Goal: Task Accomplishment & Management: Complete application form

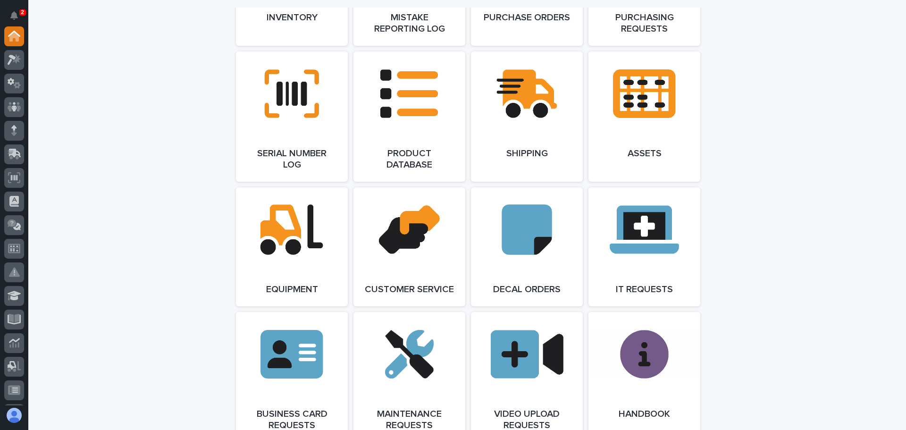
scroll to position [1180, 0]
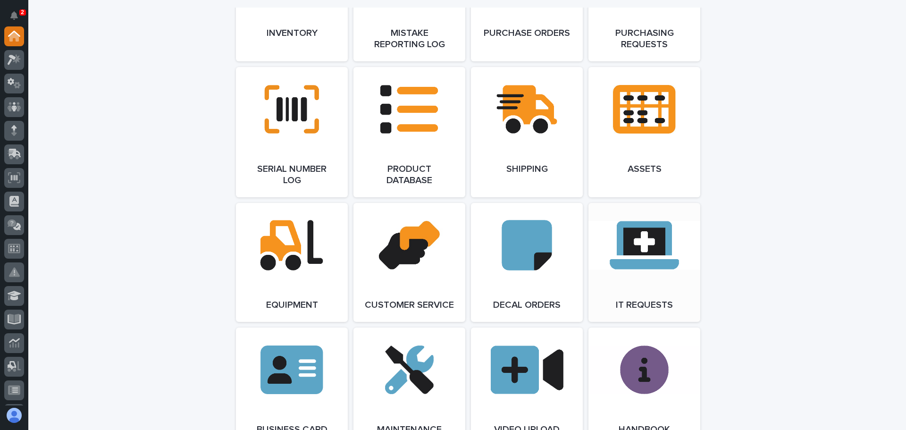
click at [637, 258] on link "Open Link" at bounding box center [645, 262] width 112 height 119
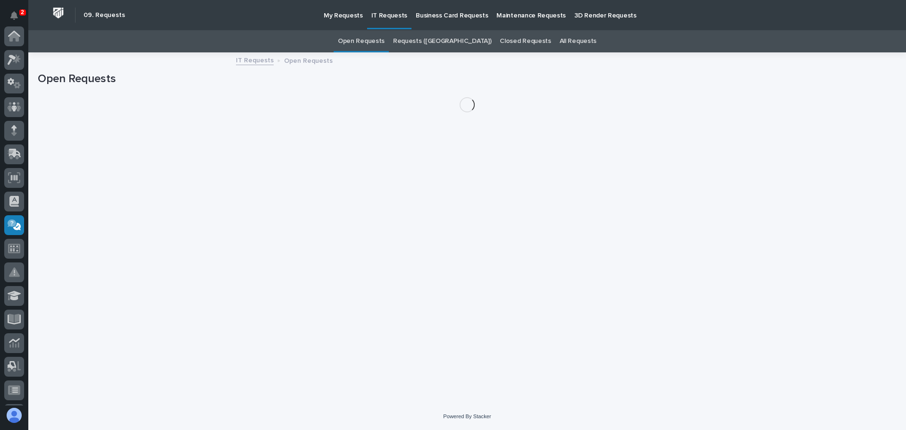
scroll to position [187, 0]
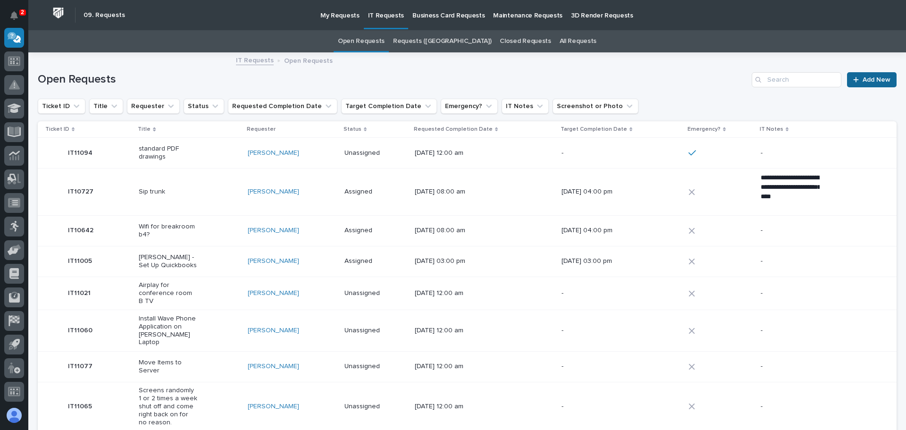
click at [865, 79] on span "Add New" at bounding box center [877, 79] width 28 height 7
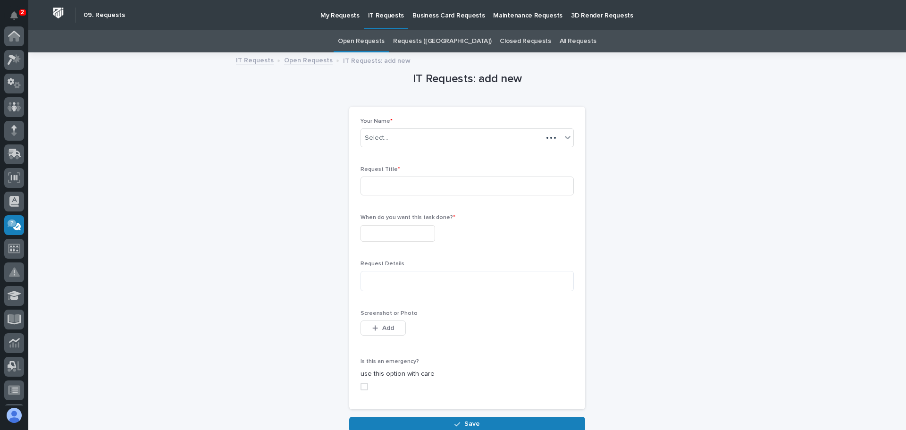
scroll to position [187, 0]
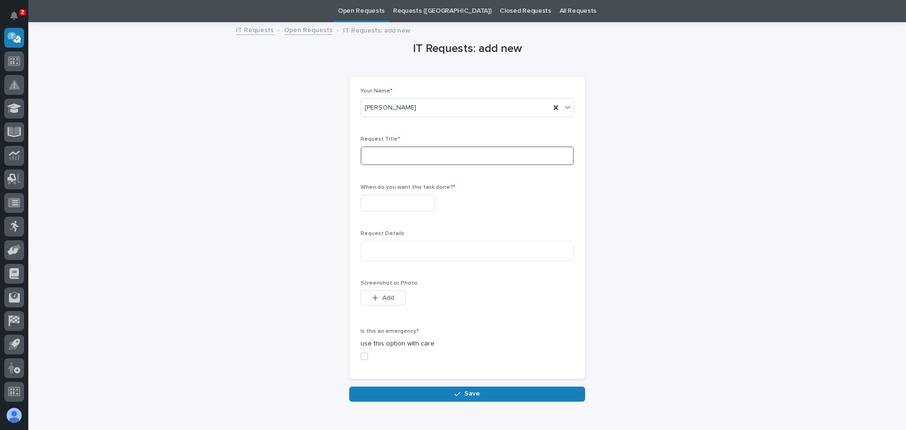
click at [423, 154] on input at bounding box center [467, 155] width 213 height 19
type input "stylist for Hector's ipad"
click at [415, 203] on input "text" at bounding box center [398, 203] width 75 height 17
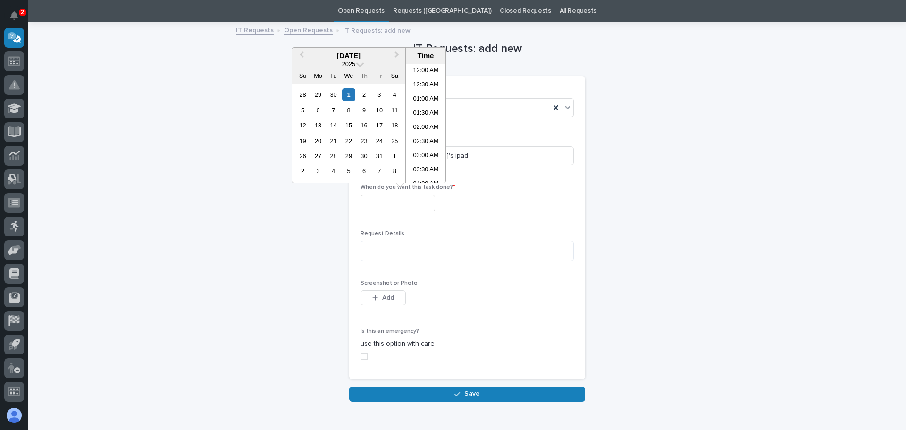
scroll to position [316, 0]
click at [347, 110] on div "8" at bounding box center [348, 110] width 13 height 13
type input "**********"
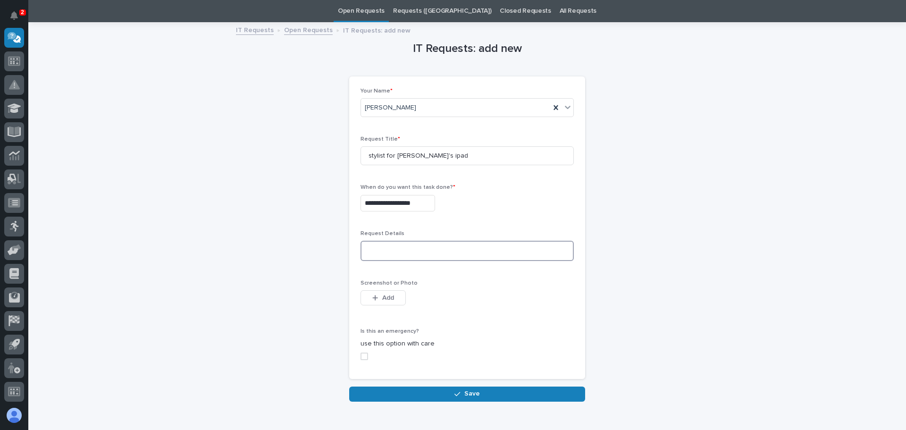
click at [381, 249] on textarea at bounding box center [467, 251] width 213 height 20
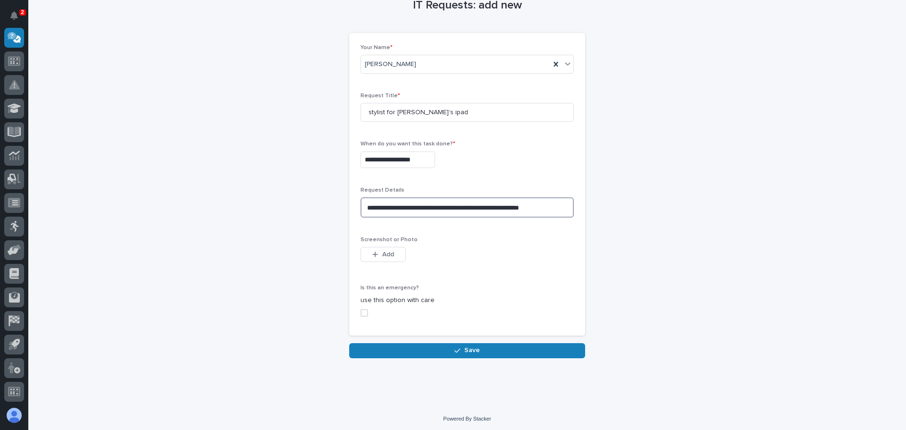
scroll to position [76, 0]
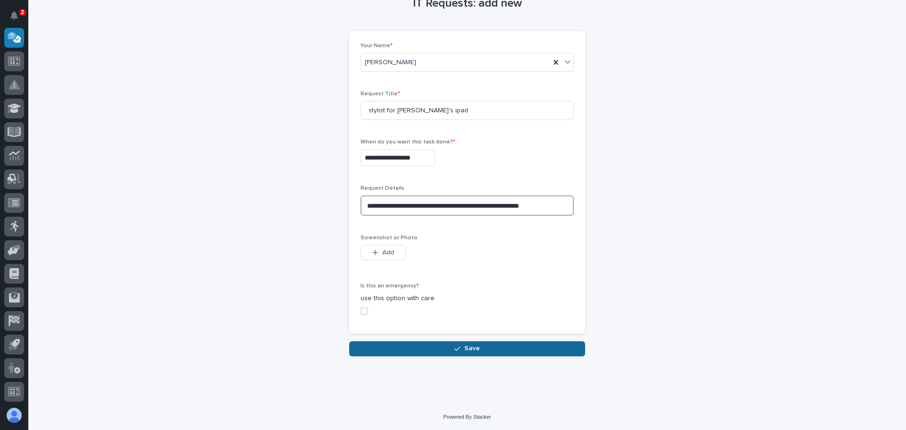
type textarea "**********"
click at [472, 346] on span "Save" at bounding box center [473, 348] width 16 height 8
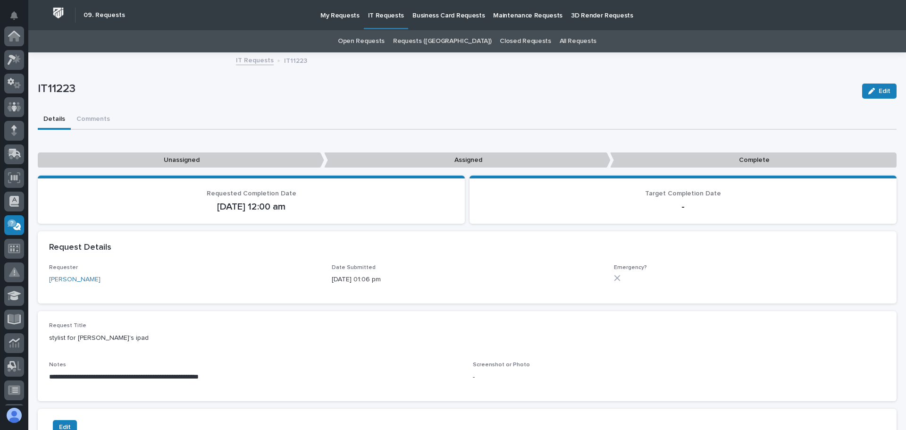
scroll to position [187, 0]
